Goal: Task Accomplishment & Management: Manage account settings

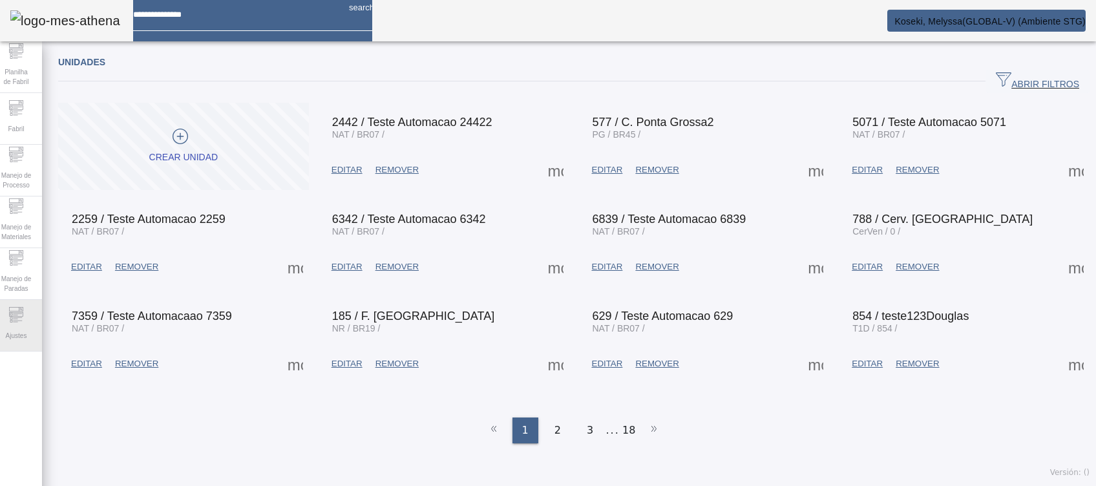
click at [26, 341] on span "Ajustes" at bounding box center [16, 335] width 29 height 17
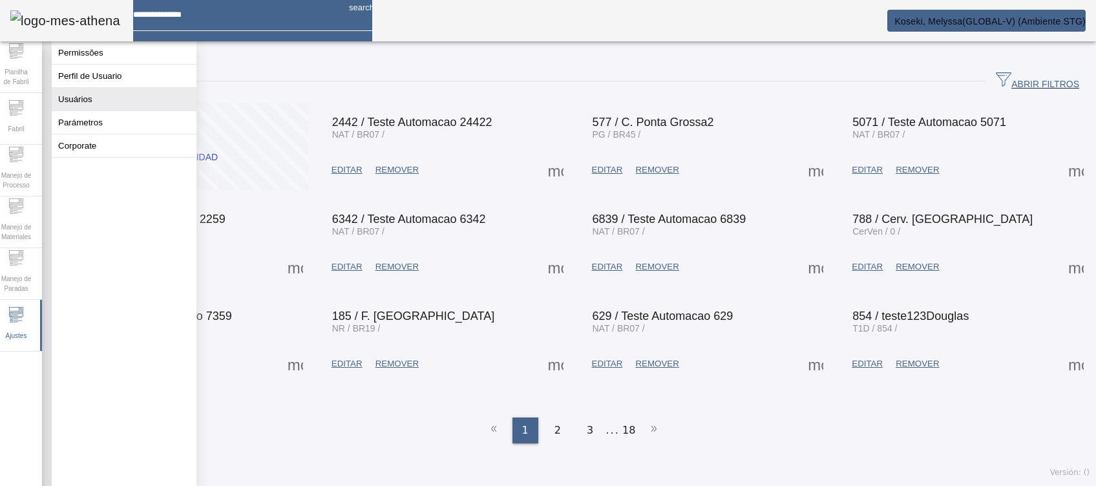
click at [110, 110] on button "Usuários" at bounding box center [124, 99] width 145 height 23
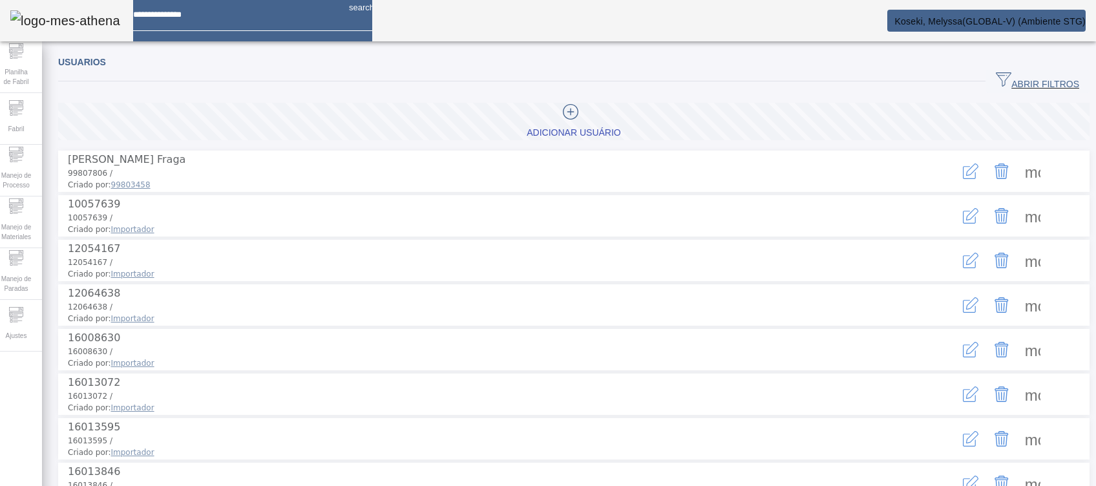
click at [1015, 81] on span "ABRIR FILTROS" at bounding box center [1037, 81] width 83 height 19
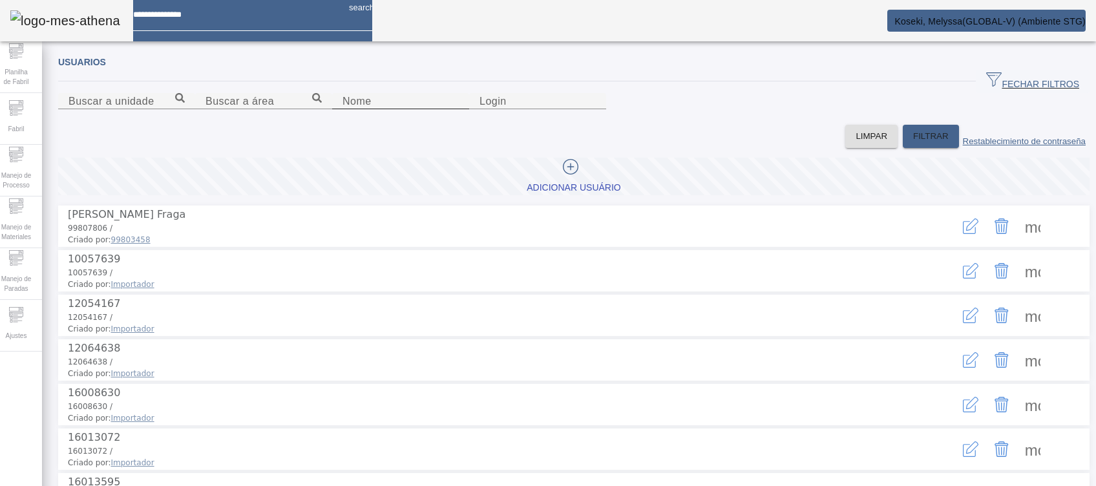
click at [342, 109] on div "Nome" at bounding box center [400, 101] width 116 height 16
type input "*******"
click at [913, 143] on span "FILTRAR" at bounding box center [931, 136] width 36 height 13
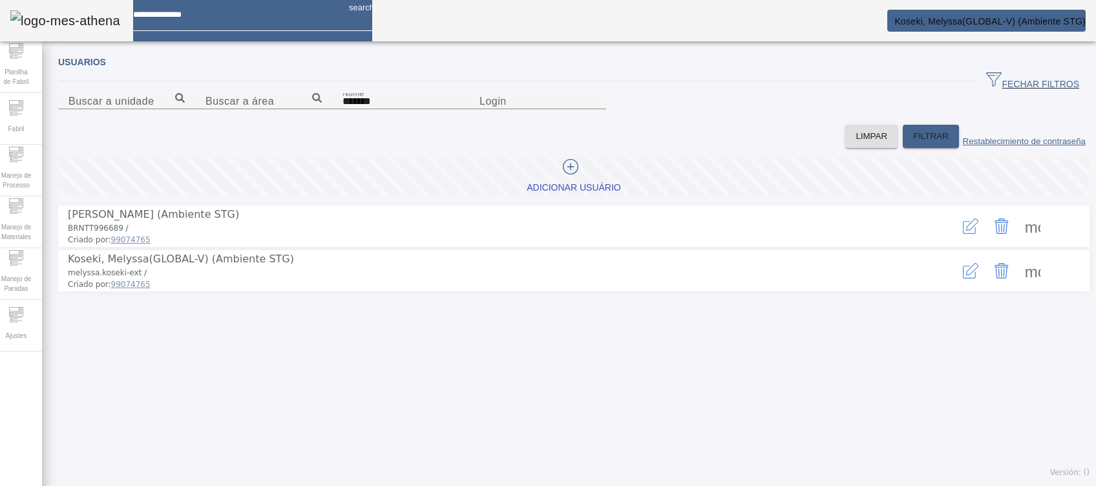
click at [963, 278] on icon "button" at bounding box center [971, 271] width 16 height 16
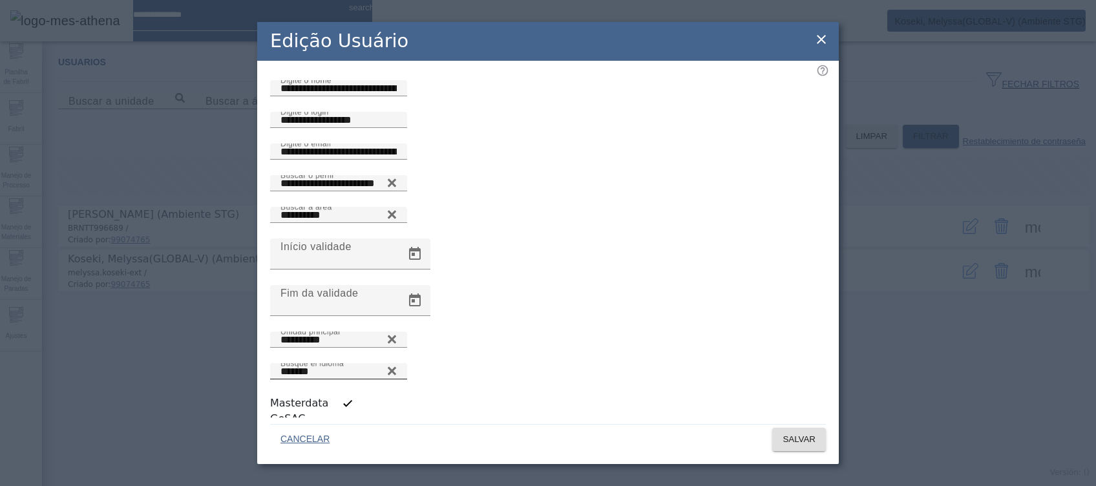
scroll to position [3, 0]
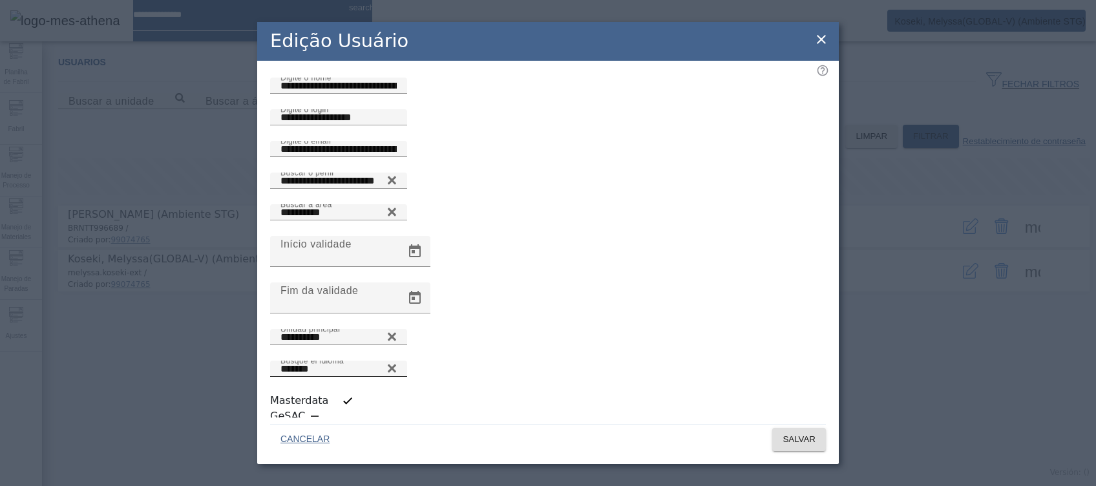
click at [397, 363] on icon at bounding box center [392, 368] width 10 height 16
click at [397, 360] on icon at bounding box center [392, 365] width 10 height 10
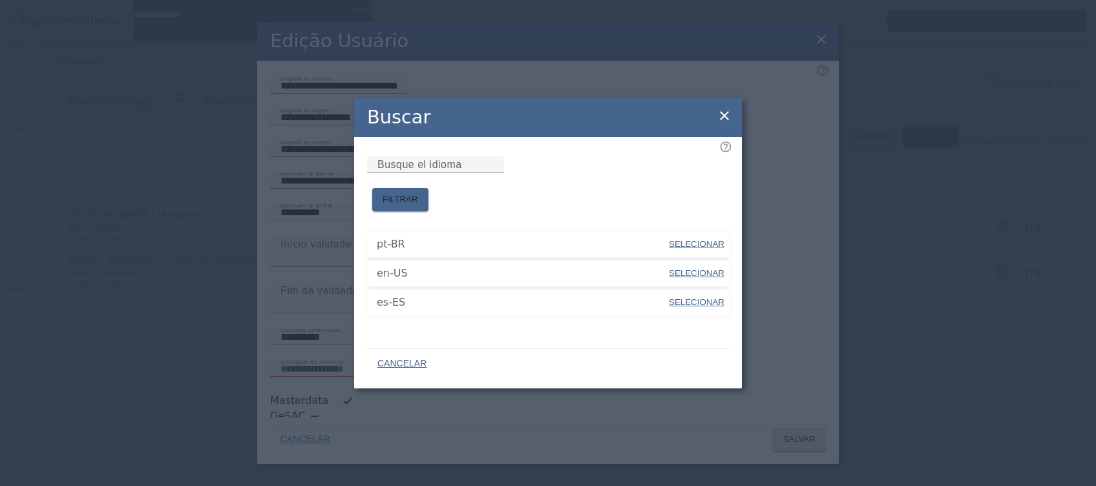
click at [688, 239] on span "SELECIONAR" at bounding box center [697, 244] width 56 height 10
type input "*****"
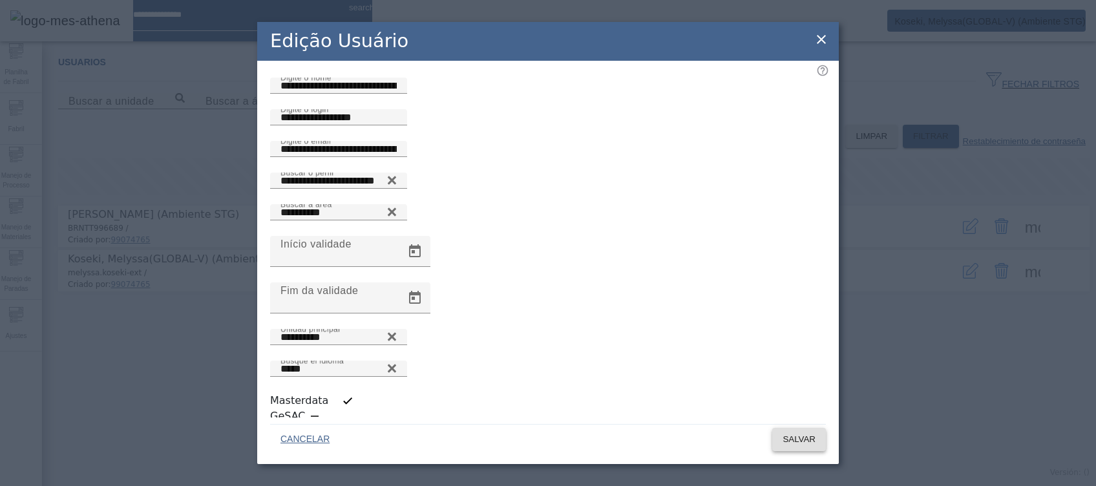
click at [808, 433] on span "SALVAR" at bounding box center [798, 439] width 33 height 13
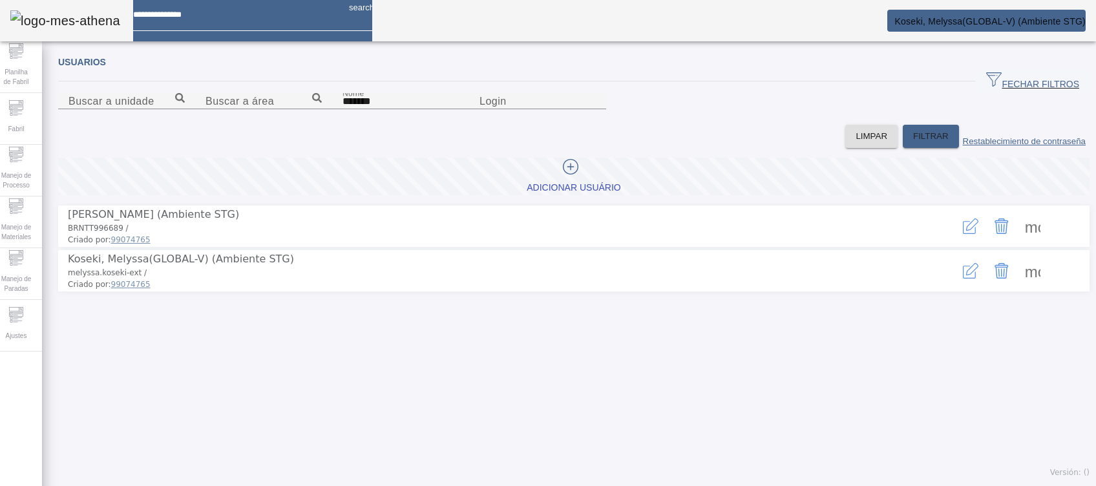
click at [1006, 17] on span "Koseki, Melyssa(GLOBAL-V) (Ambiente STG)" at bounding box center [989, 21] width 191 height 10
